Goal: Information Seeking & Learning: Stay updated

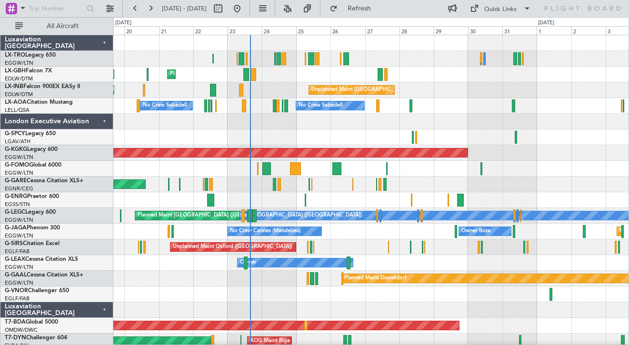
click at [489, 122] on div at bounding box center [370, 122] width 515 height 16
click at [302, 293] on div "Planned Maint London ([GEOGRAPHIC_DATA])" at bounding box center [370, 295] width 515 height 16
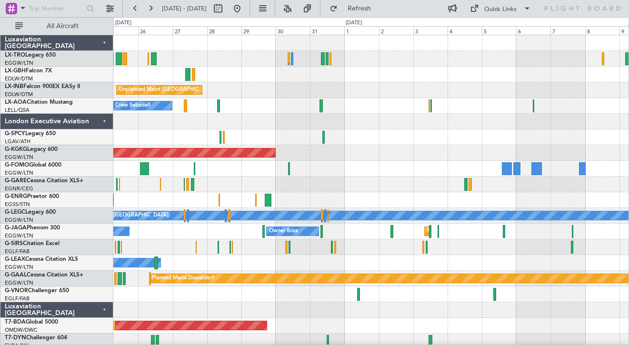
click at [340, 131] on div at bounding box center [370, 138] width 515 height 16
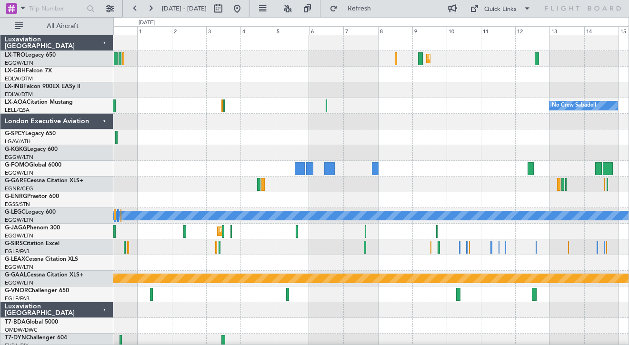
click at [628, 93] on html "[DATE] - [DATE] Refresh Quick Links All Aircraft Planned [GEOGRAPHIC_DATA] Plan…" at bounding box center [314, 172] width 629 height 345
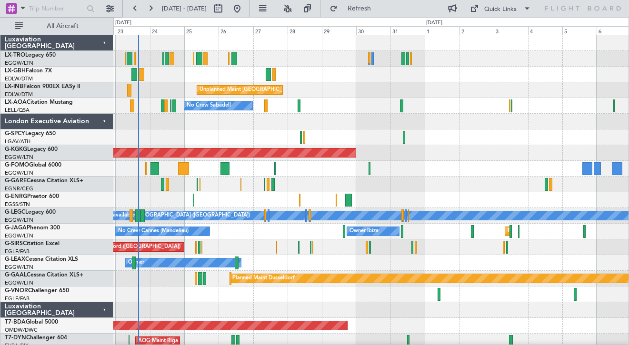
click at [329, 60] on div "Planned Maint [GEOGRAPHIC_DATA] ([GEOGRAPHIC_DATA]) Planned [GEOGRAPHIC_DATA]" at bounding box center [370, 59] width 515 height 16
click at [379, 7] on span "Refresh" at bounding box center [359, 8] width 40 height 7
click at [352, 90] on div "Unplanned Maint [GEOGRAPHIC_DATA] (Al Maktoum Intl) Planned Maint Geneva ([GEOG…" at bounding box center [370, 90] width 515 height 16
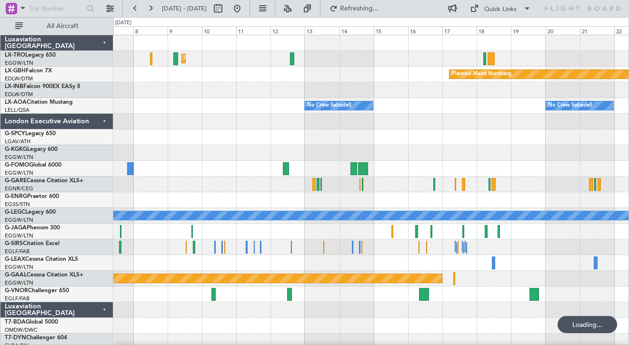
click at [295, 129] on div at bounding box center [370, 122] width 515 height 16
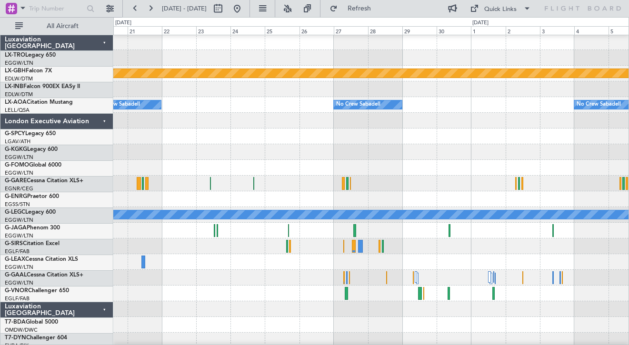
scroll to position [2, 0]
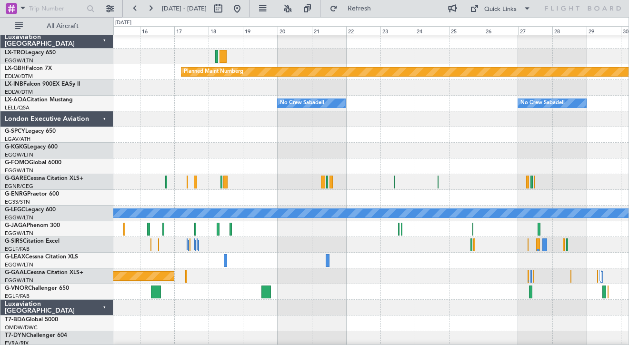
click at [469, 130] on div at bounding box center [370, 135] width 515 height 16
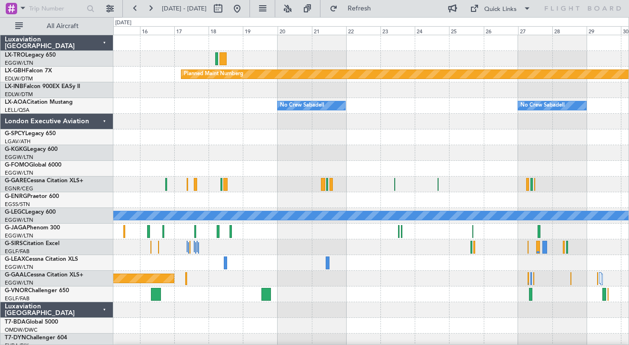
scroll to position [0, 0]
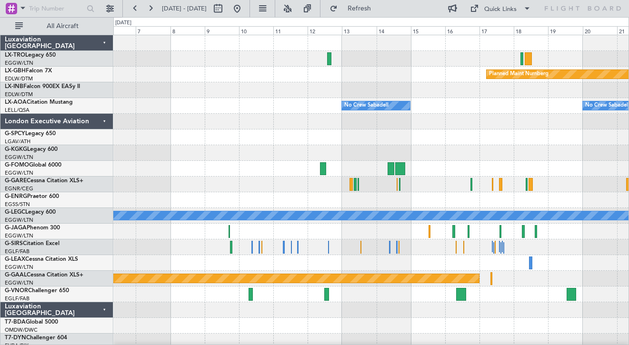
click at [103, 309] on div "Luxaviation [GEOGRAPHIC_DATA]" at bounding box center [56, 310] width 113 height 16
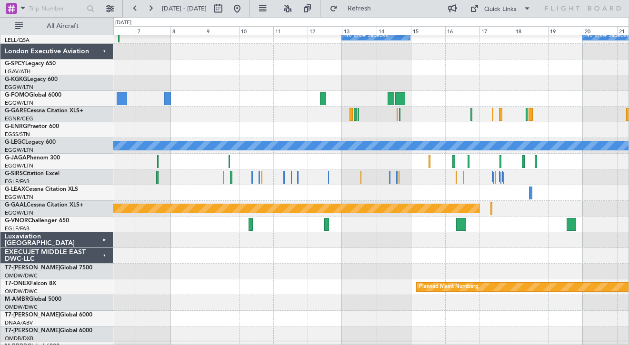
scroll to position [74, 0]
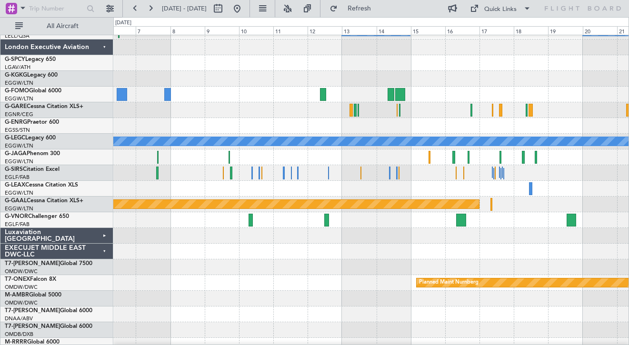
click at [100, 252] on div "EXECUJET MIDDLE EAST DWC-LLC" at bounding box center [56, 252] width 113 height 16
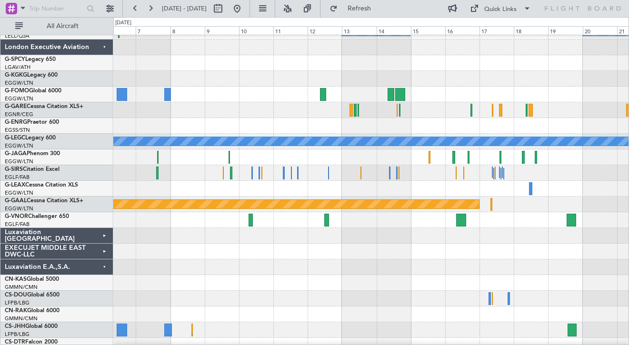
scroll to position [101, 0]
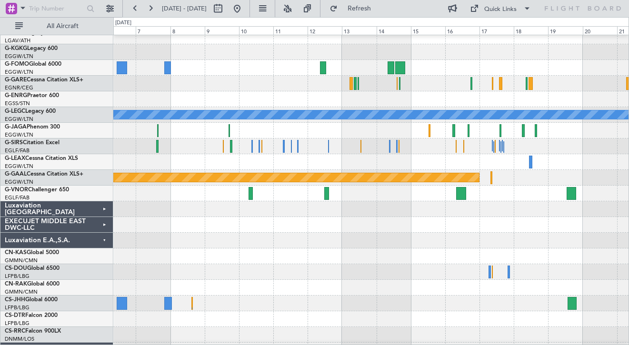
click at [103, 243] on div "Luxaviation E.A.,S.A." at bounding box center [56, 241] width 113 height 16
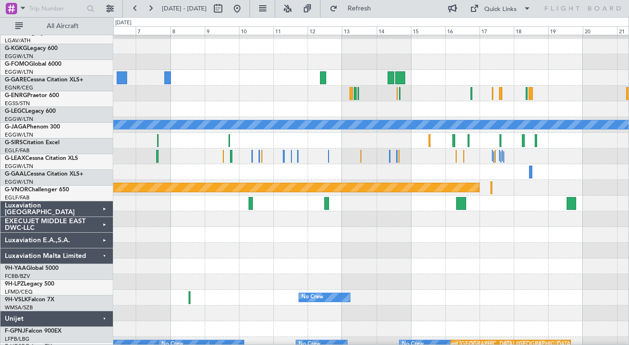
scroll to position [0, 0]
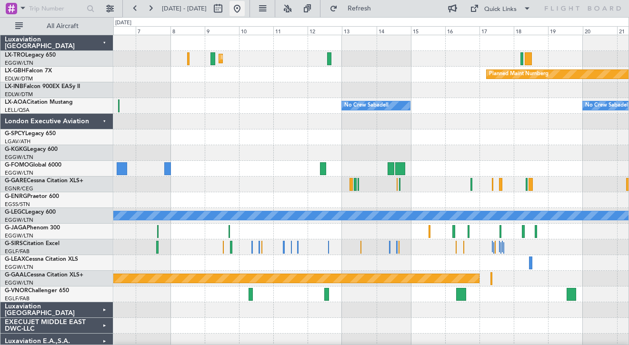
click at [245, 8] on button at bounding box center [236, 8] width 15 height 15
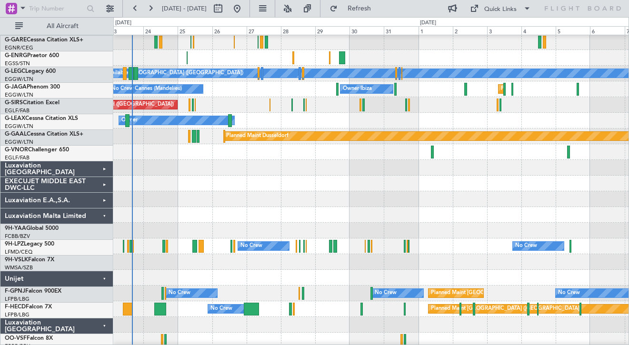
scroll to position [147, 0]
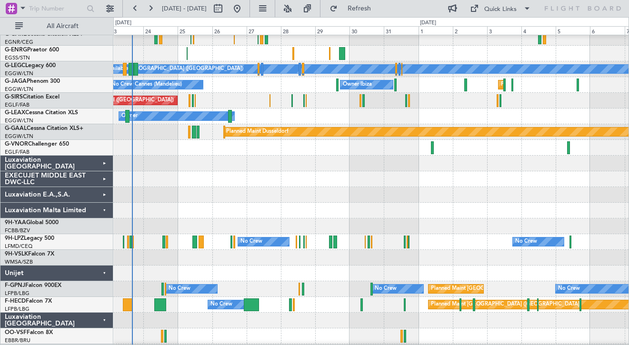
click at [104, 215] on div "Luxaviation Malta Limited" at bounding box center [56, 211] width 113 height 16
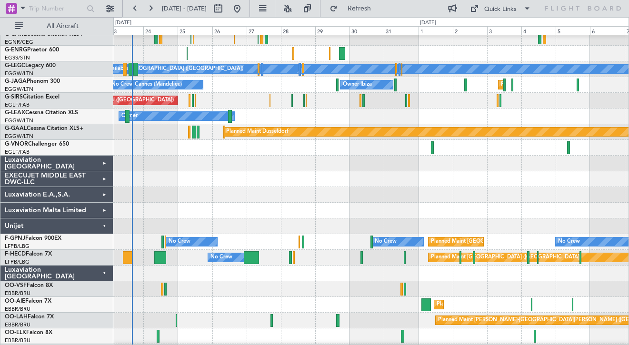
click at [108, 226] on div "Unijet" at bounding box center [56, 227] width 113 height 16
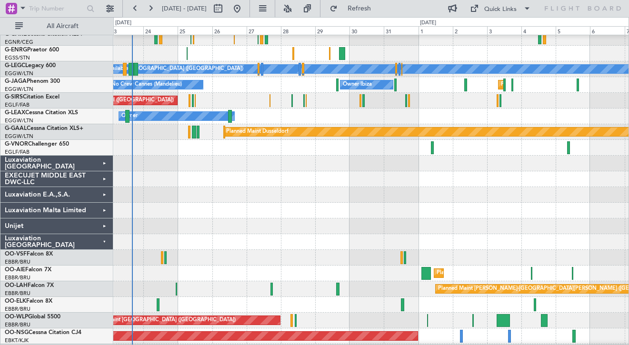
click at [105, 241] on div "Luxaviation [GEOGRAPHIC_DATA]" at bounding box center [56, 242] width 113 height 16
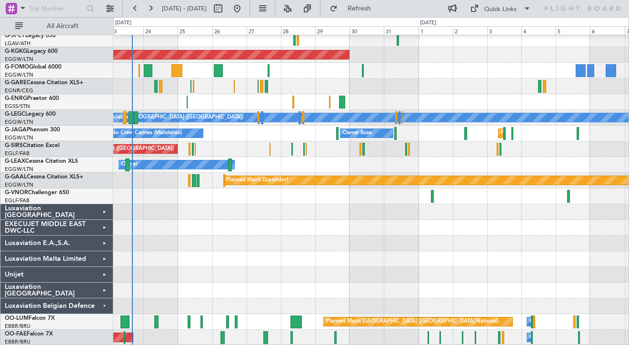
click at [103, 304] on div "Luxaviation Belgian Defence" at bounding box center [56, 307] width 113 height 16
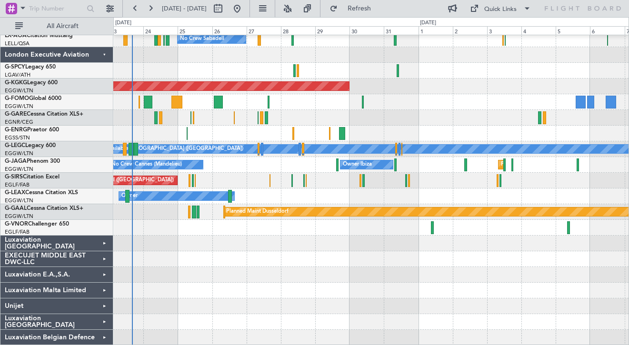
scroll to position [0, 0]
